Goal: Task Accomplishment & Management: Use online tool/utility

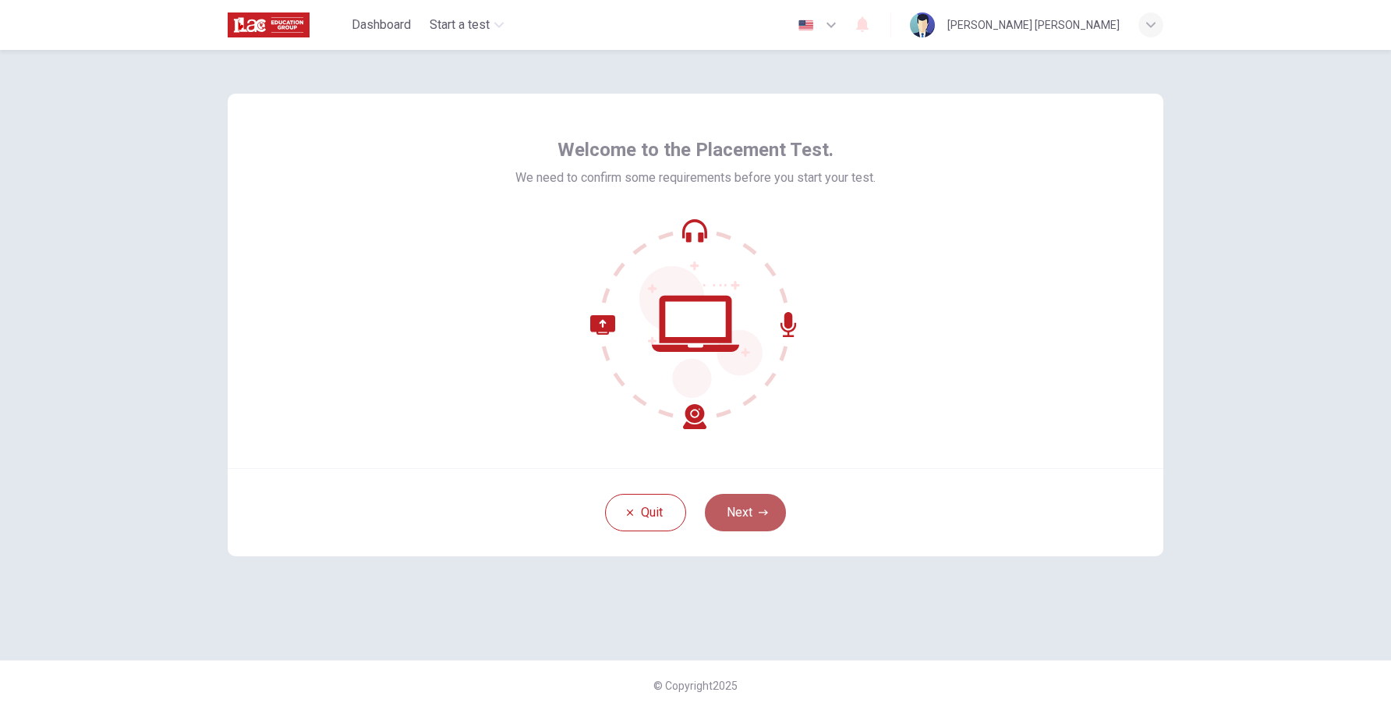
click at [743, 522] on button "Next" at bounding box center [745, 512] width 81 height 37
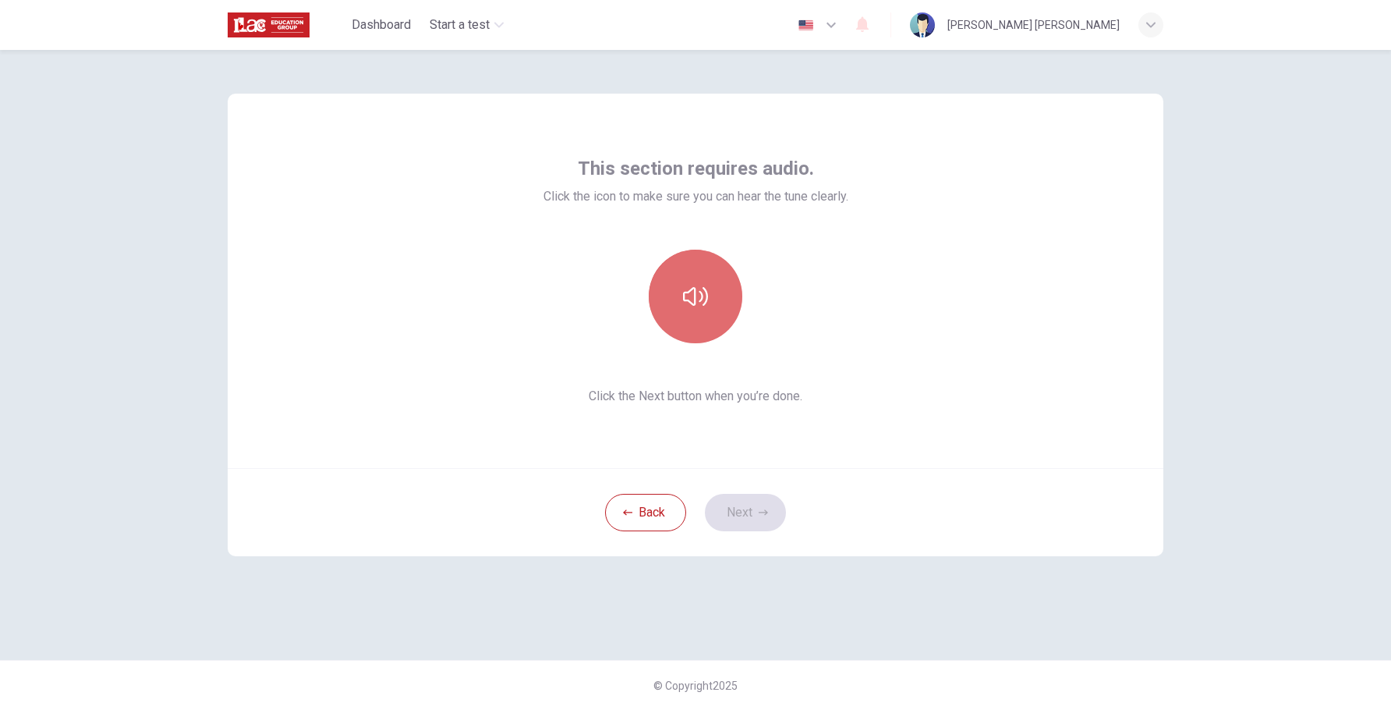
click at [688, 274] on button "button" at bounding box center [696, 297] width 94 height 94
click at [708, 289] on button "button" at bounding box center [696, 297] width 94 height 94
click at [742, 513] on button "Next" at bounding box center [745, 512] width 81 height 37
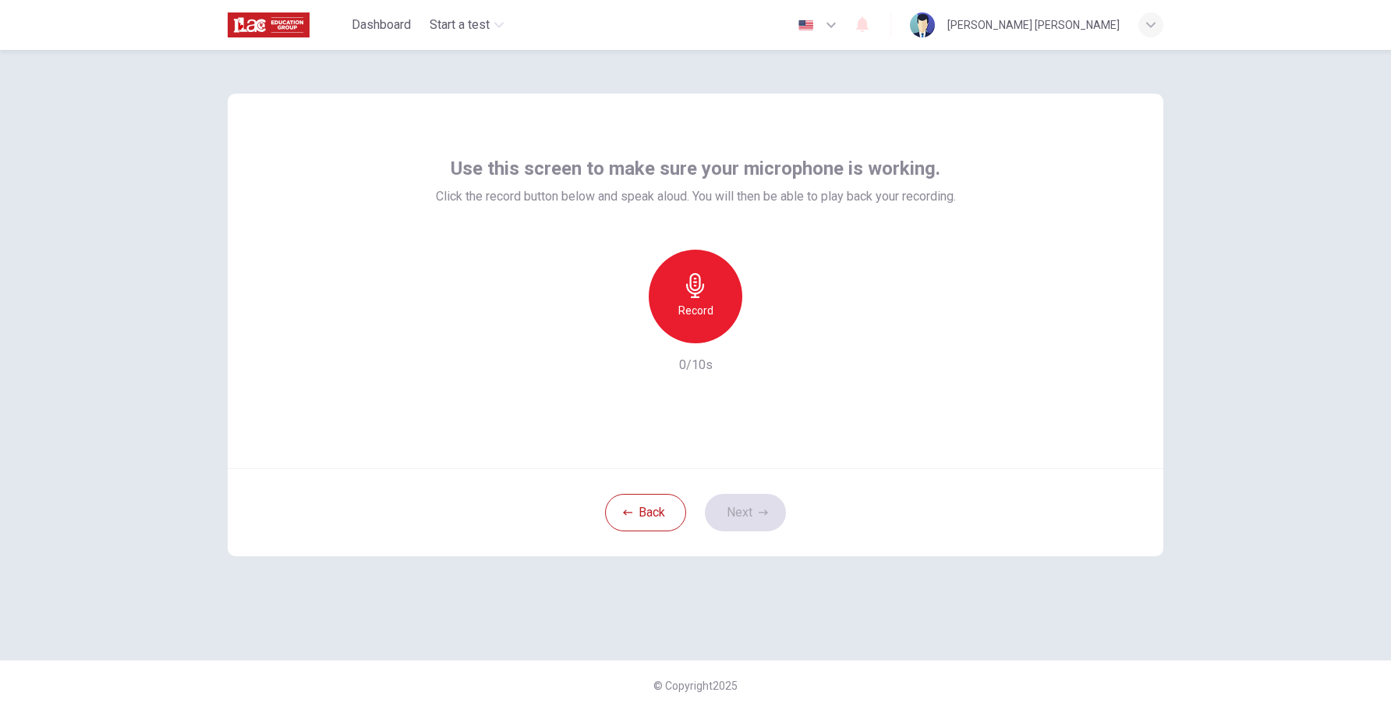
click at [705, 298] on div "Record" at bounding box center [696, 297] width 94 height 94
click at [756, 515] on button "Next" at bounding box center [745, 512] width 81 height 37
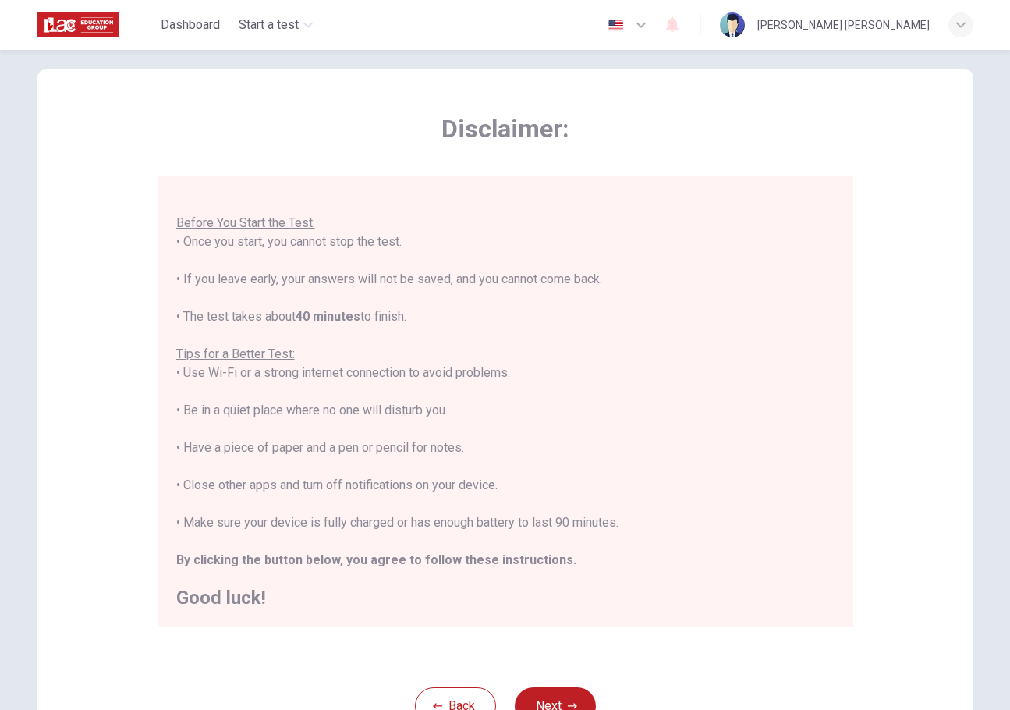
scroll to position [158, 0]
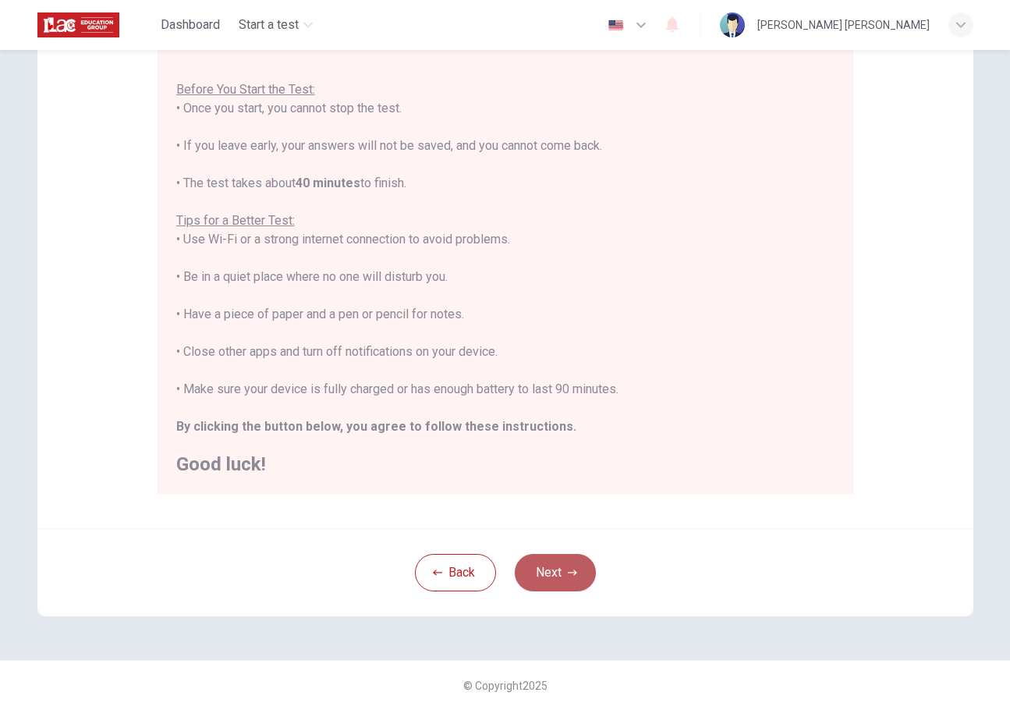
click at [575, 571] on button "Next" at bounding box center [555, 572] width 81 height 37
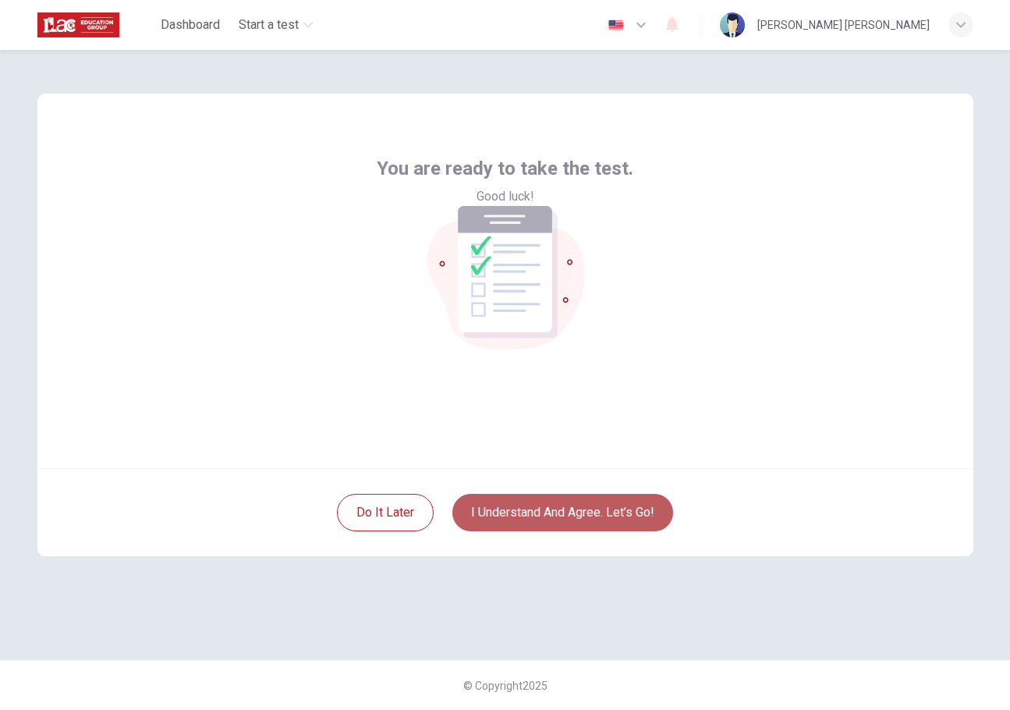
click at [618, 508] on button "I understand and agree. Let’s go!" at bounding box center [562, 512] width 221 height 37
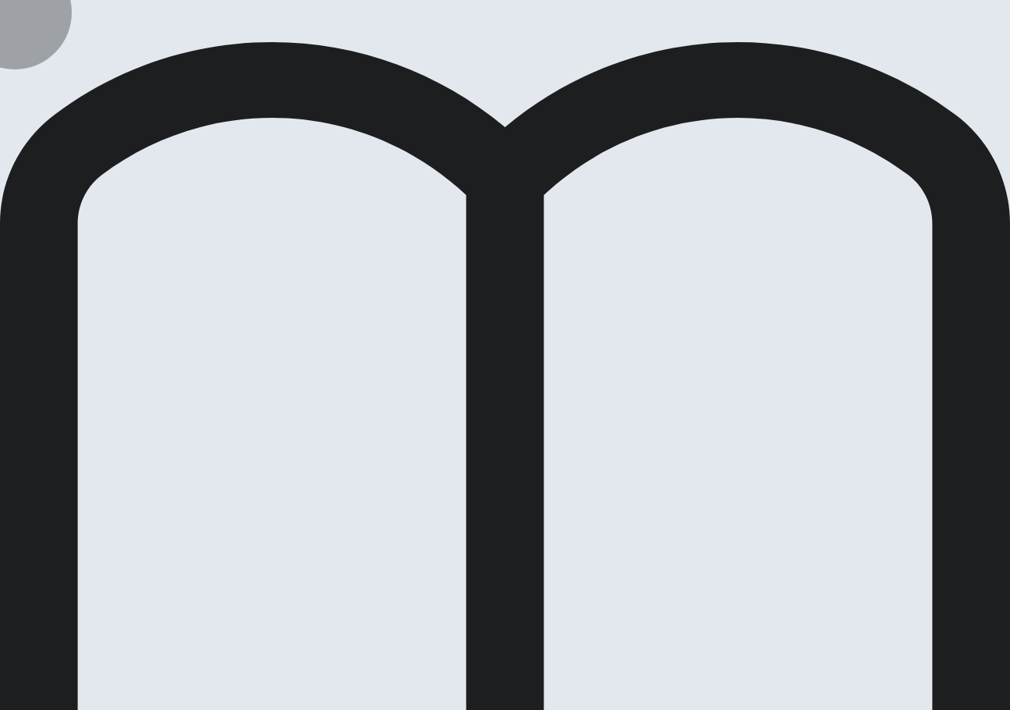
drag, startPoint x: 427, startPoint y: 352, endPoint x: 759, endPoint y: 16, distance: 472.5
click at [759, 16] on div "Placement Test Use of English Question 28 of 30 Review Back Next 00:02:11 Quest…" at bounding box center [505, 355] width 1010 height 710
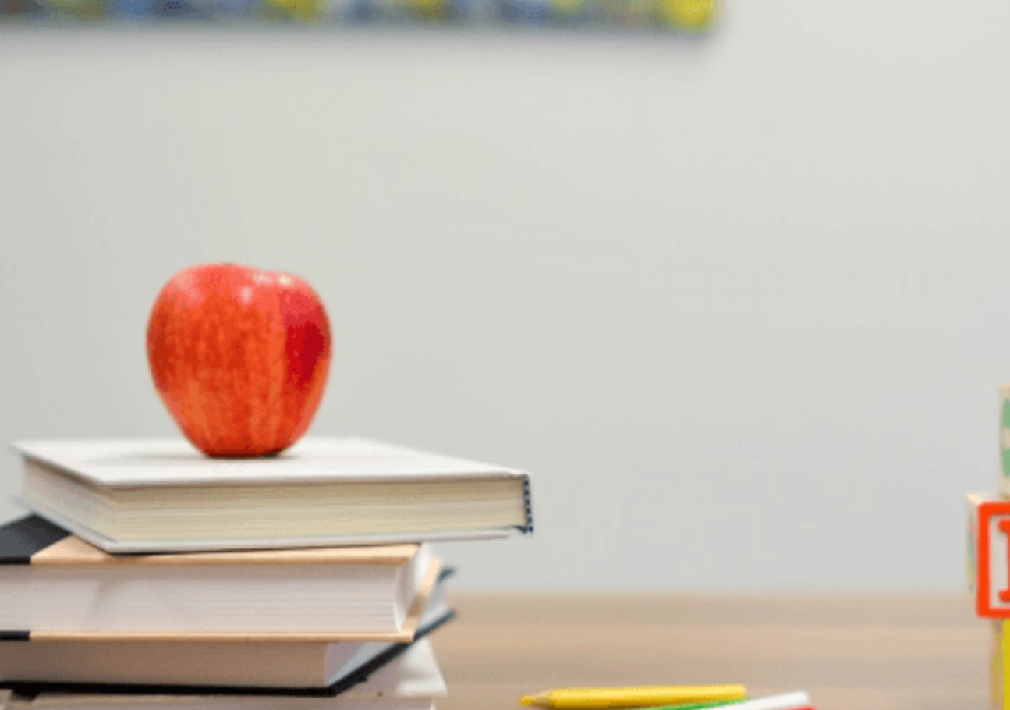
scroll to position [25, 0]
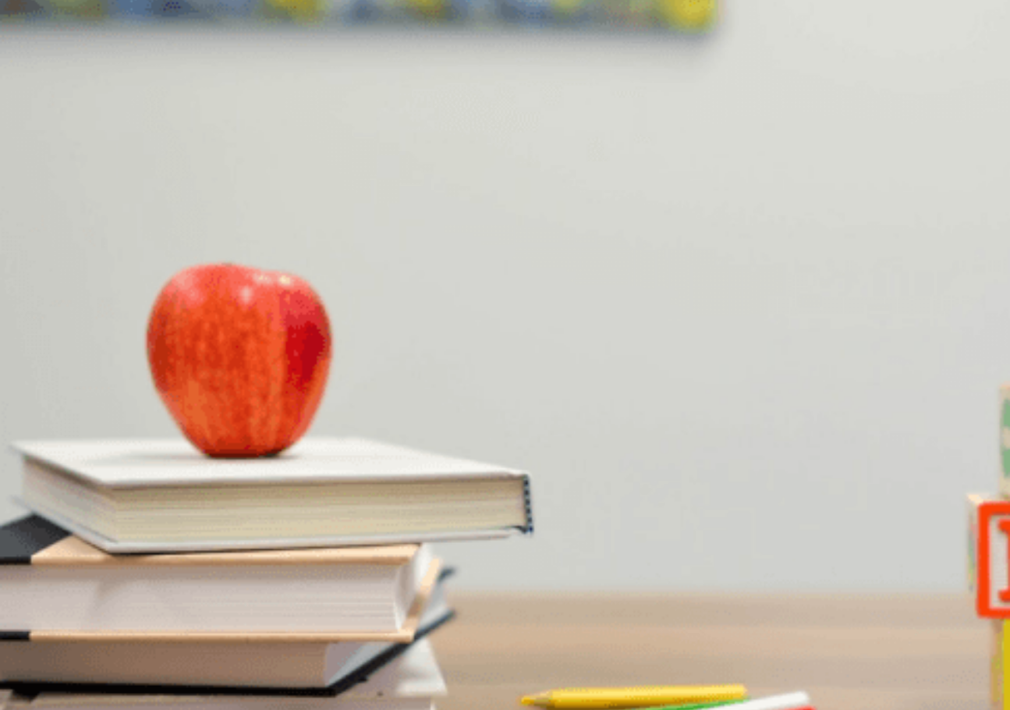
scroll to position [674, 0]
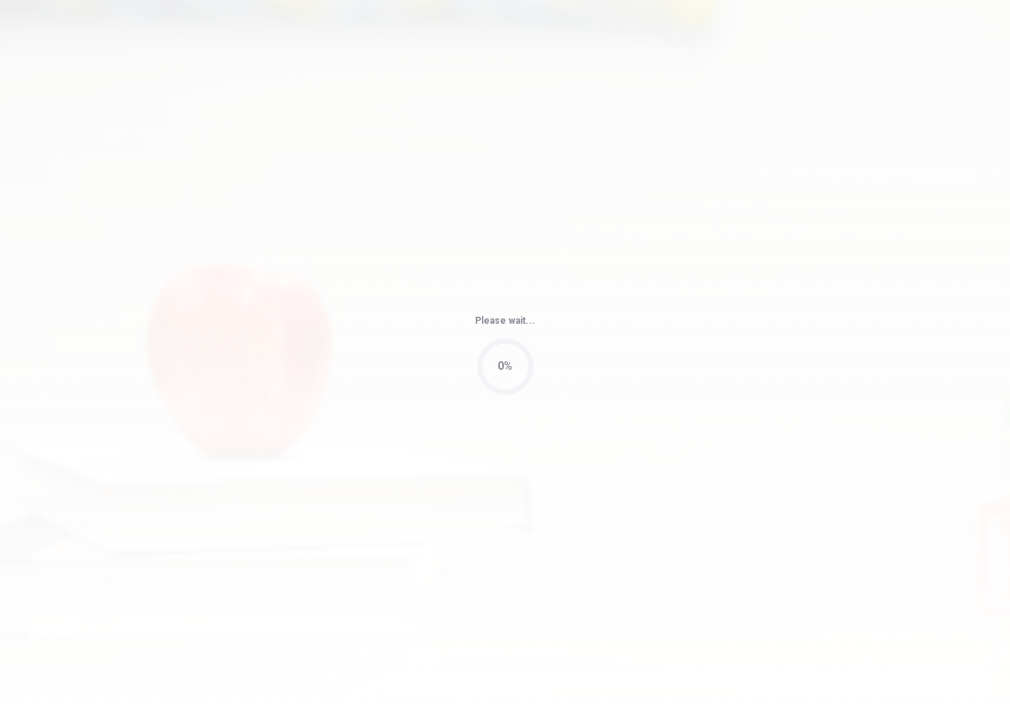
type input "74"
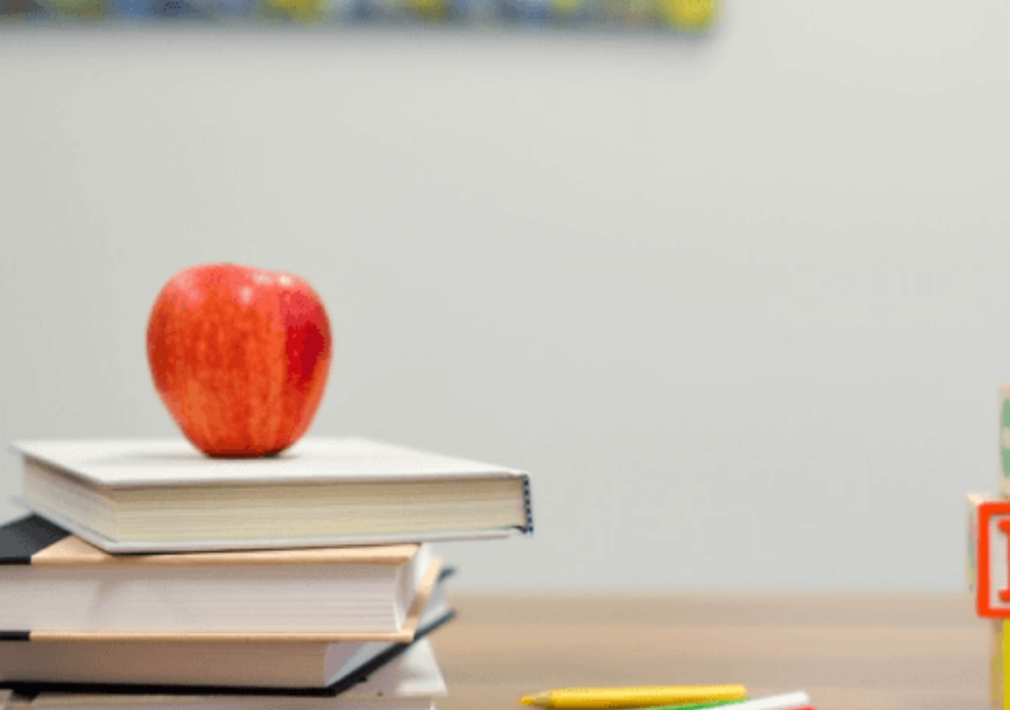
drag, startPoint x: 550, startPoint y: 349, endPoint x: 696, endPoint y: 399, distance: 154.1
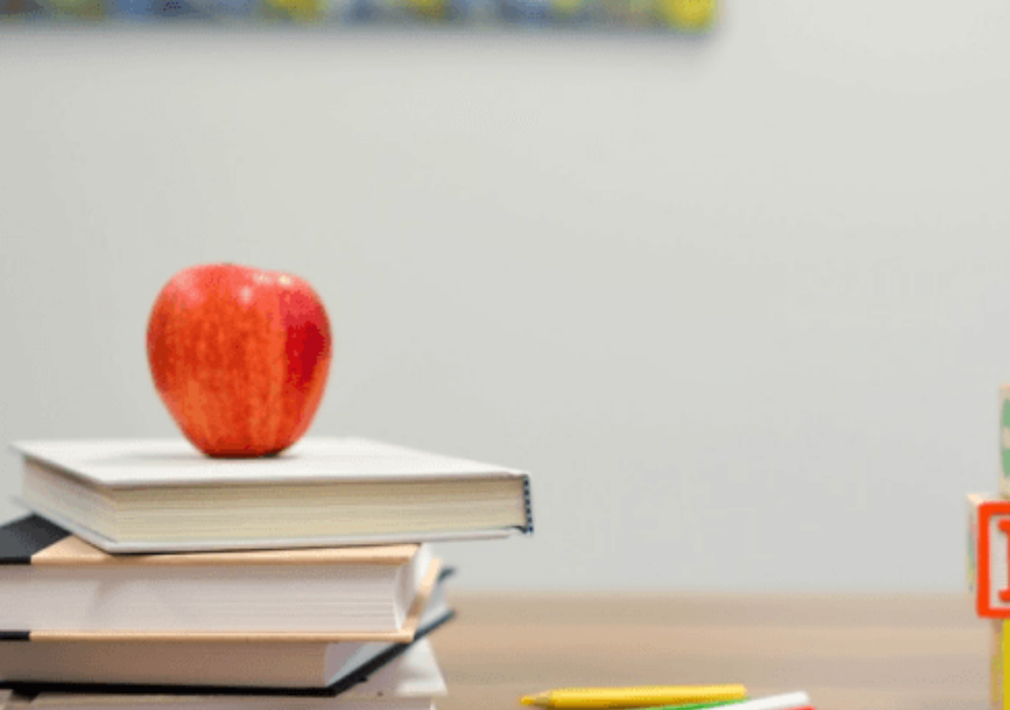
scroll to position [1097, 0]
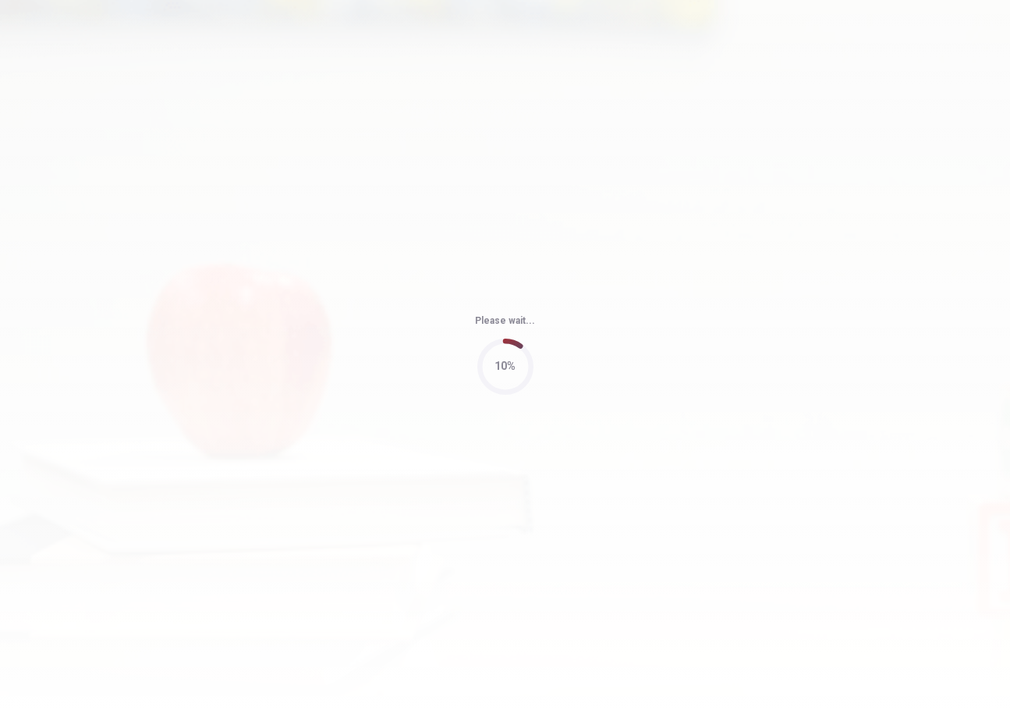
type input "46"
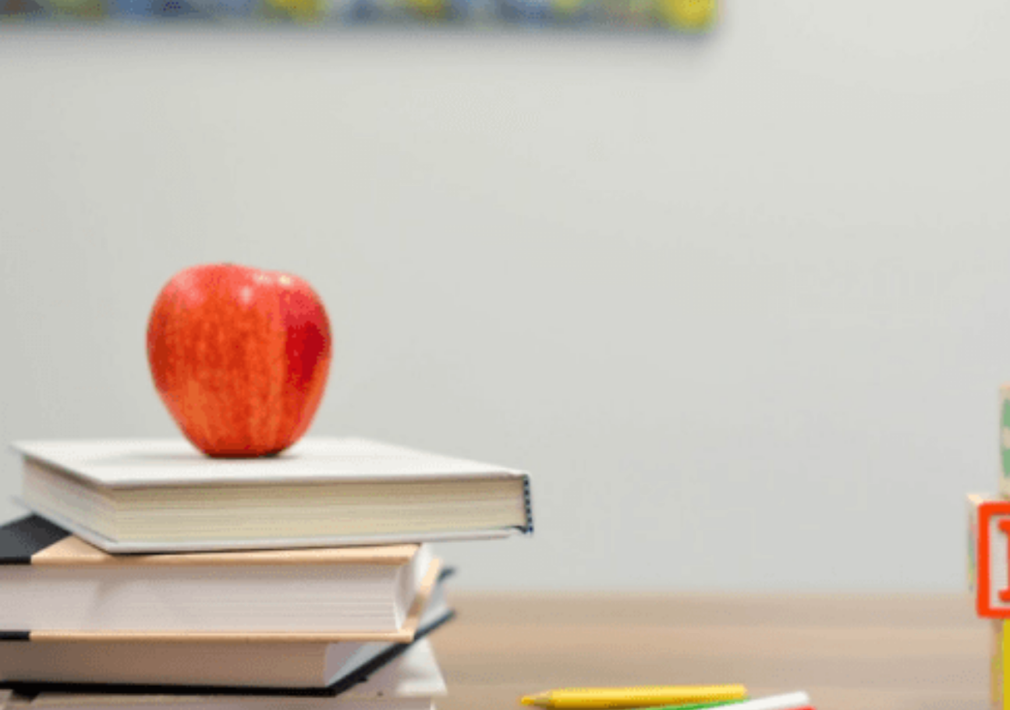
scroll to position [91, 0]
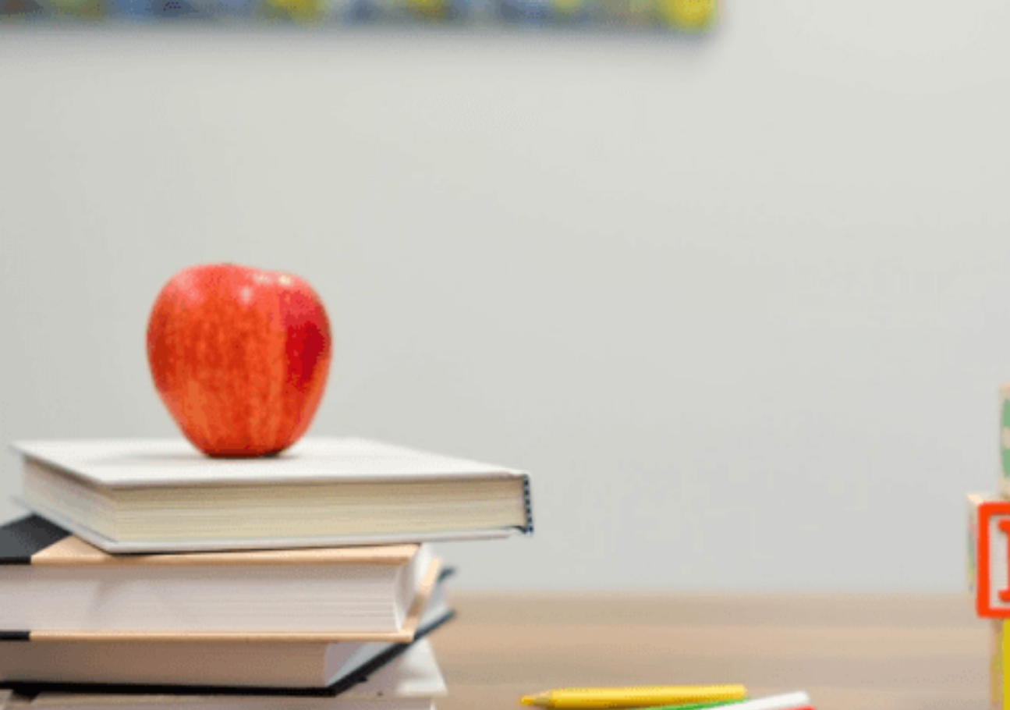
scroll to position [752, 0]
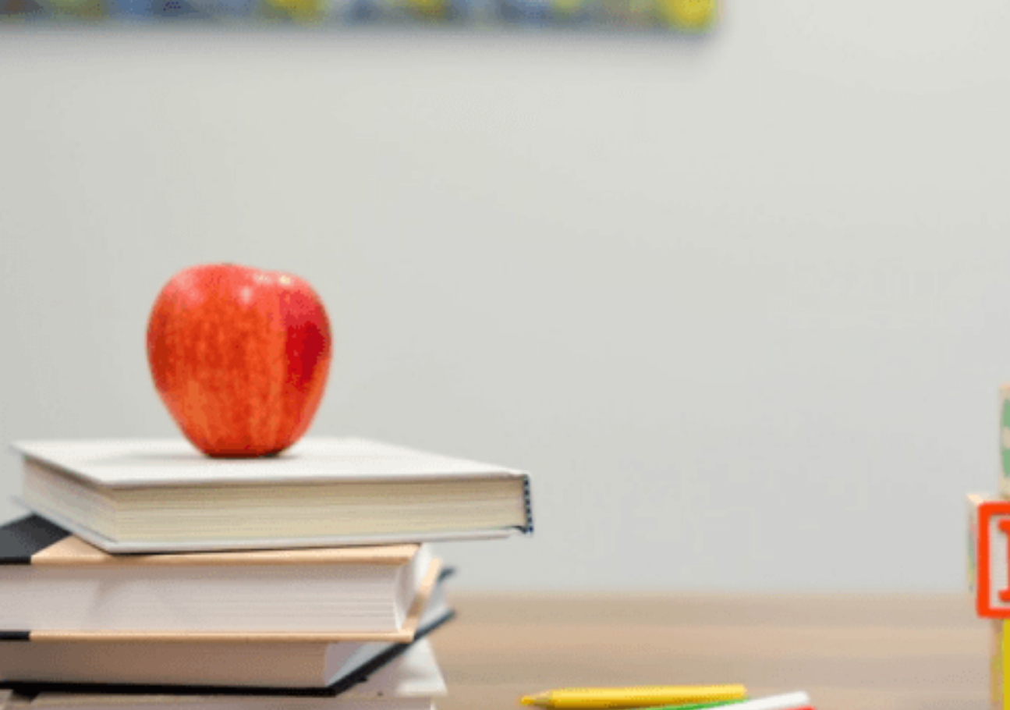
scroll to position [1162, 0]
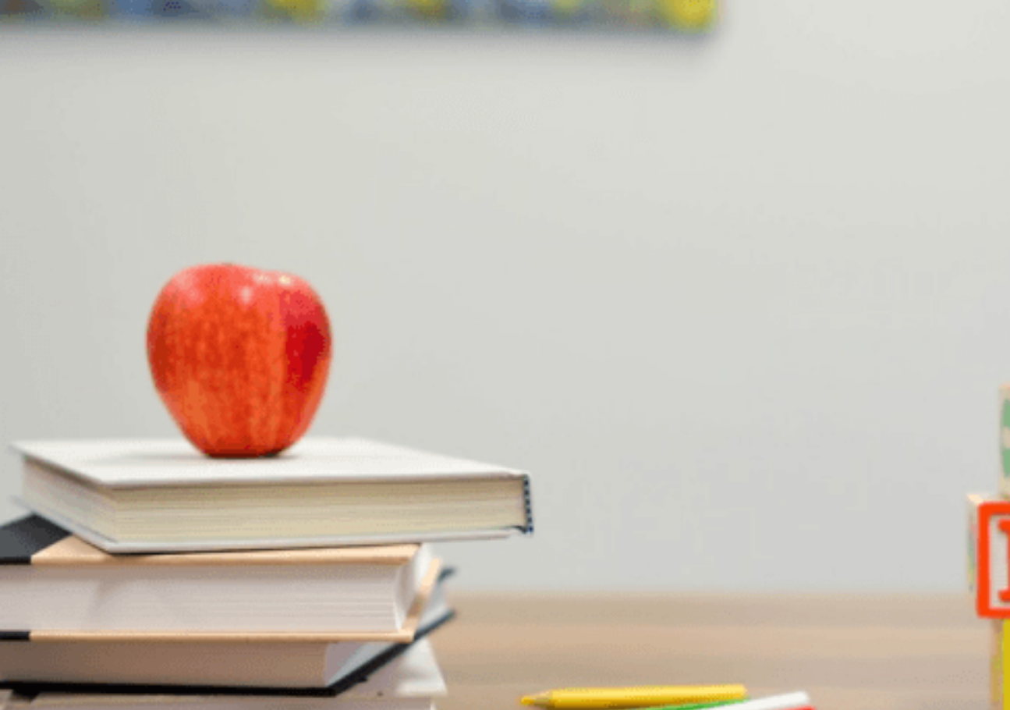
drag, startPoint x: 511, startPoint y: 522, endPoint x: 611, endPoint y: 421, distance: 141.7
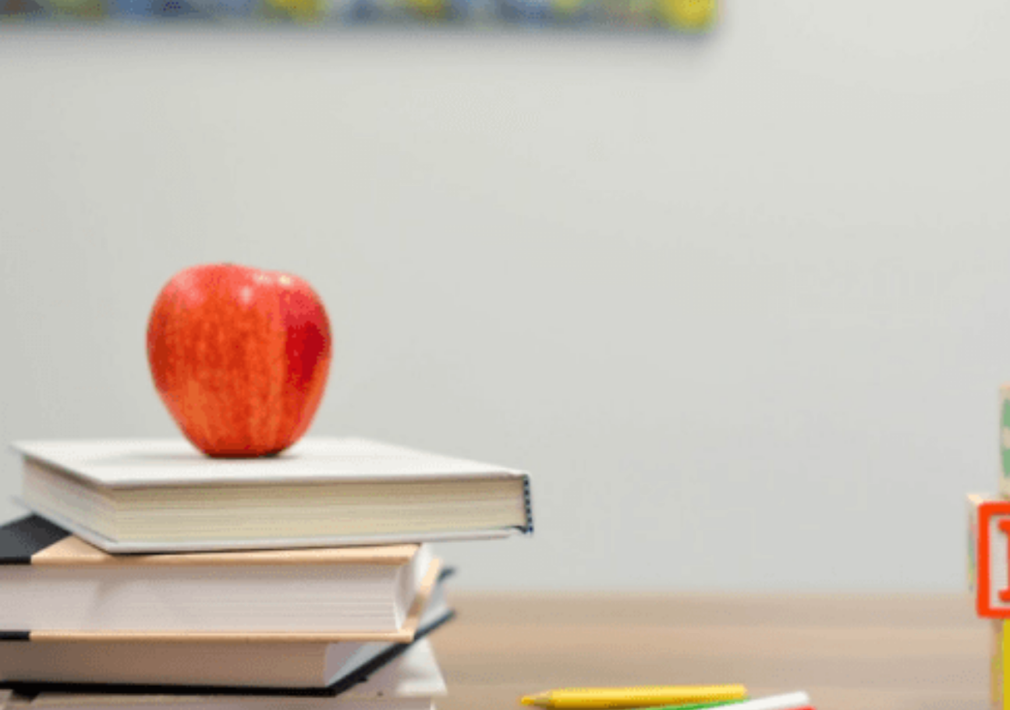
scroll to position [427, 0]
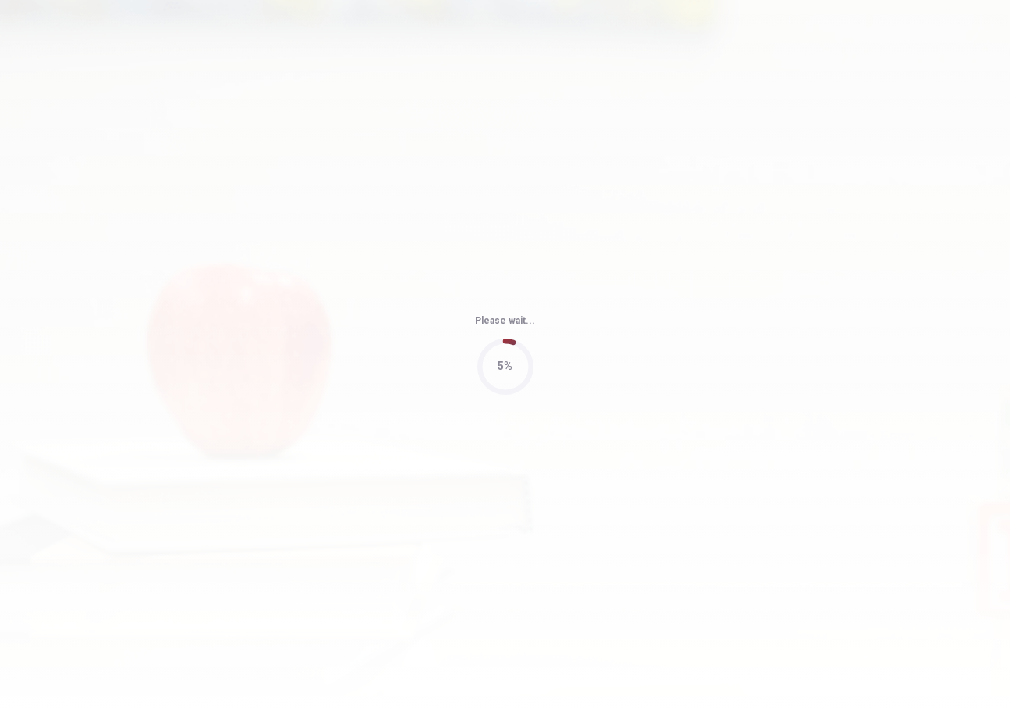
type input "50"
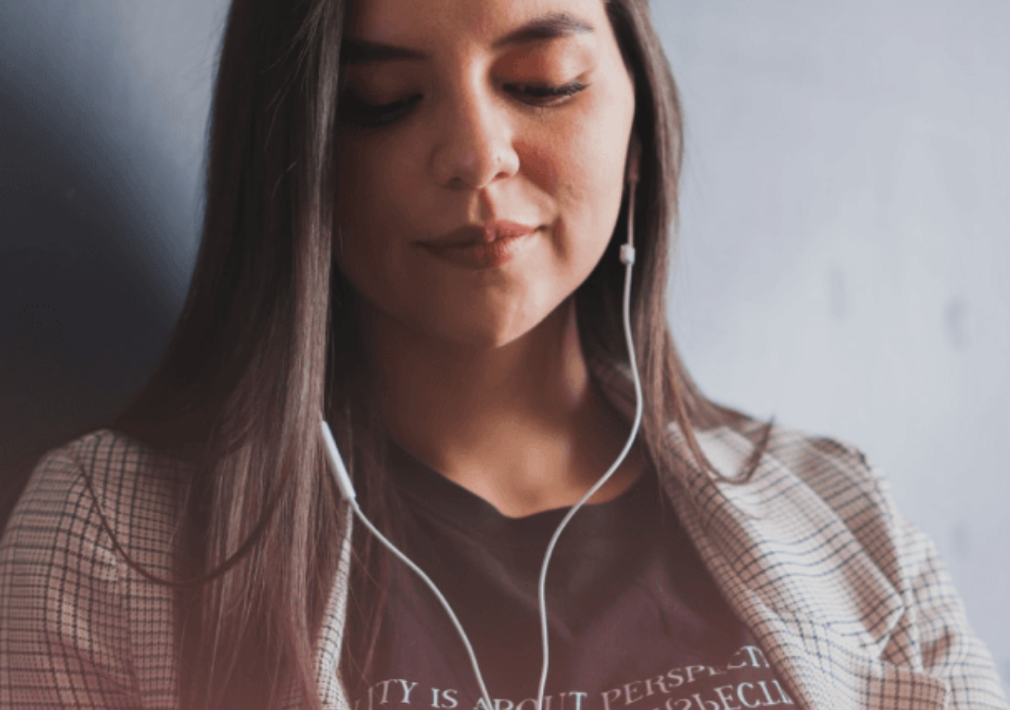
scroll to position [133, 0]
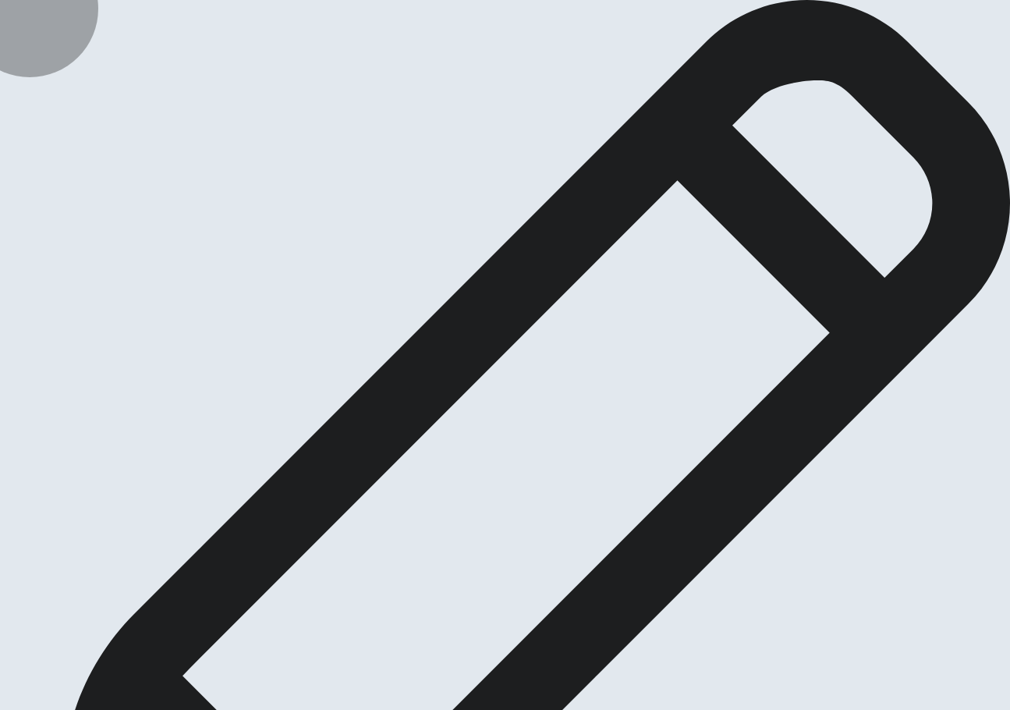
type textarea "o"
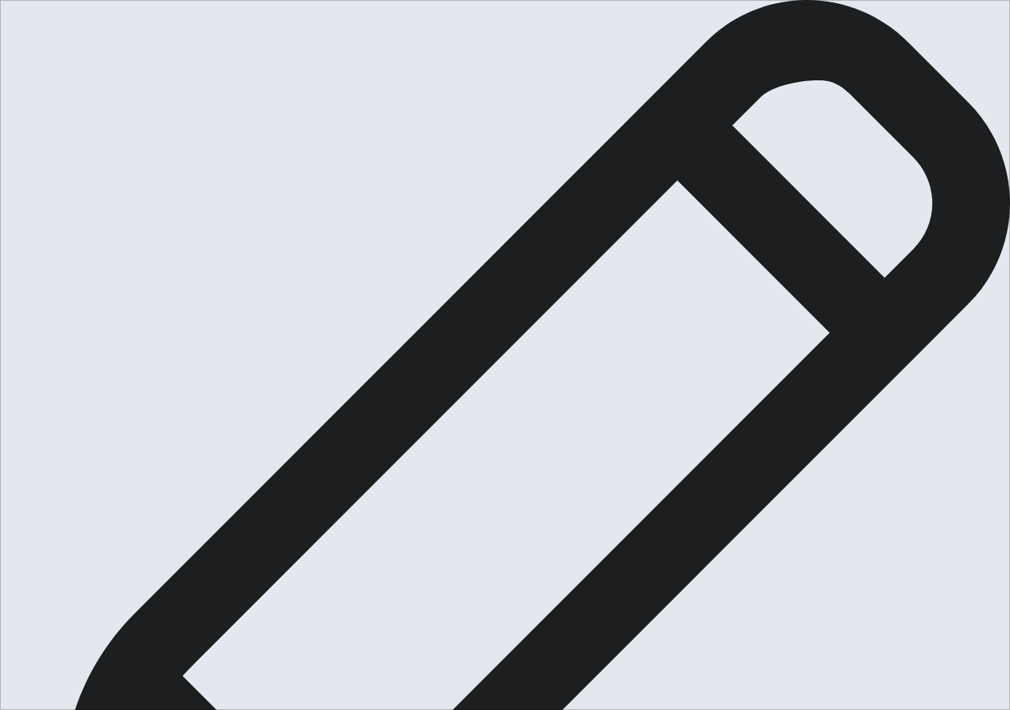
type textarea "n"
drag, startPoint x: 739, startPoint y: 199, endPoint x: 527, endPoint y: 198, distance: 212.1
type textarea "New brandig iphone 17 honestly, I think it´s one of the mos exciting iphone in …"
